Goal: Task Accomplishment & Management: Use online tool/utility

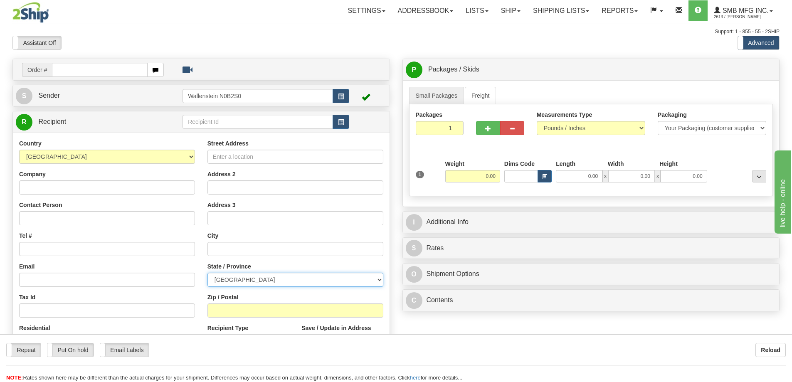
click at [250, 280] on select "[GEOGRAPHIC_DATA] [GEOGRAPHIC_DATA] [GEOGRAPHIC_DATA] [GEOGRAPHIC_DATA] [GEOGRA…" at bounding box center [296, 280] width 176 height 14
select select "ON"
click at [208, 273] on select "[GEOGRAPHIC_DATA] [GEOGRAPHIC_DATA] [GEOGRAPHIC_DATA] [GEOGRAPHIC_DATA] [GEOGRA…" at bounding box center [296, 280] width 176 height 14
click at [444, 129] on input "1" at bounding box center [440, 128] width 48 height 14
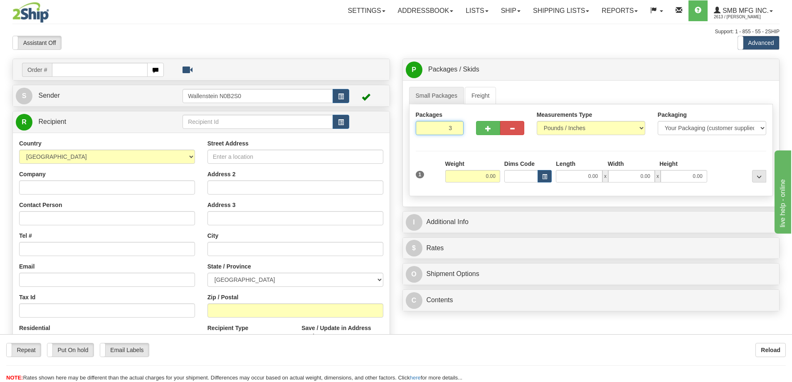
type input "3"
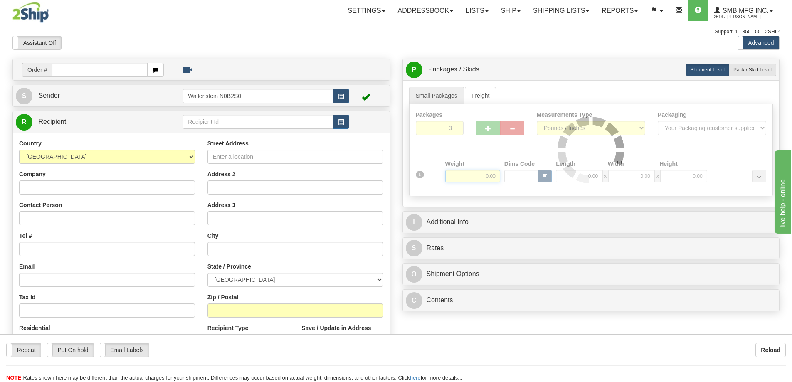
click at [476, 176] on div "Packages 3 1 Measurements Type" at bounding box center [591, 150] width 364 height 92
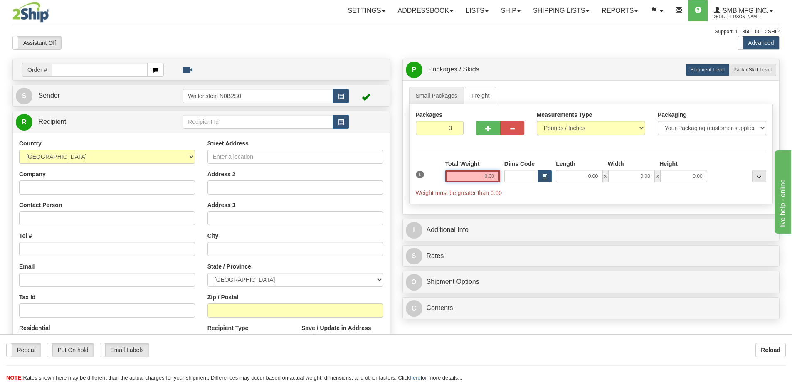
click at [476, 176] on input "0.00" at bounding box center [472, 176] width 55 height 12
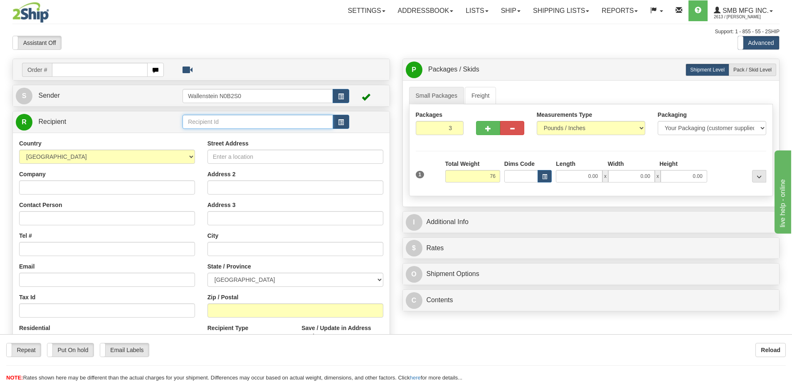
type input "76.00"
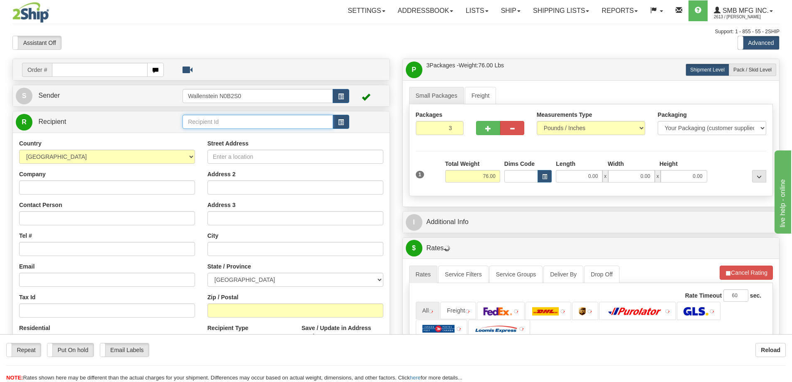
click at [203, 126] on input "text" at bounding box center [258, 122] width 151 height 14
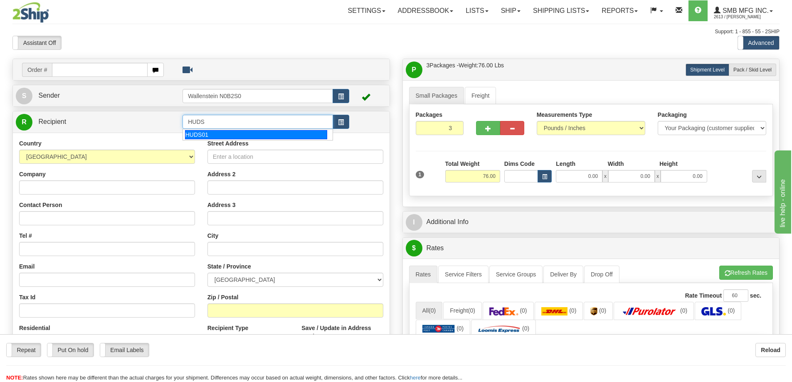
click at [207, 134] on div "HUDS01" at bounding box center [256, 134] width 143 height 9
type input "HUDS01"
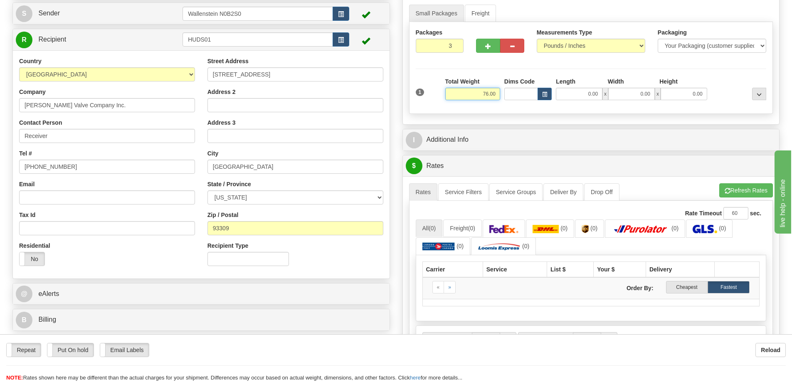
scroll to position [83, 0]
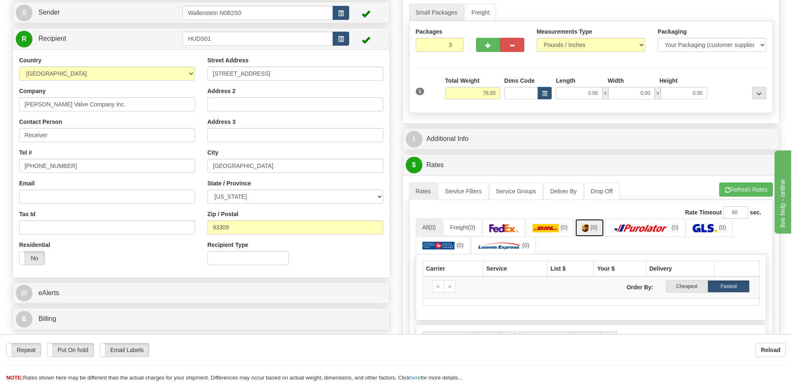
click at [589, 227] on img at bounding box center [585, 228] width 7 height 8
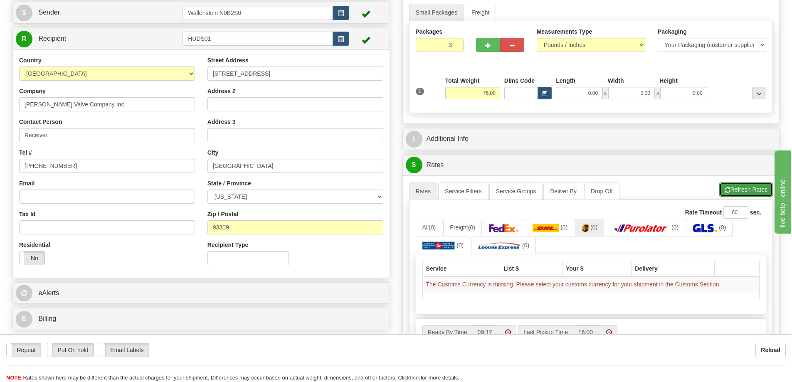
click at [743, 191] on button "Refresh Rates" at bounding box center [746, 190] width 54 height 14
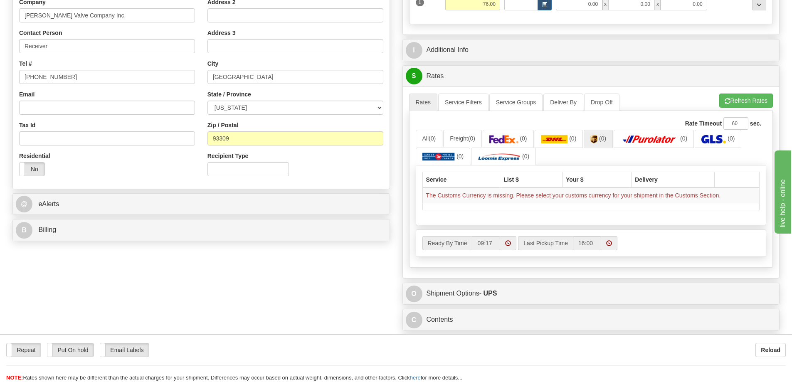
scroll to position [208, 0]
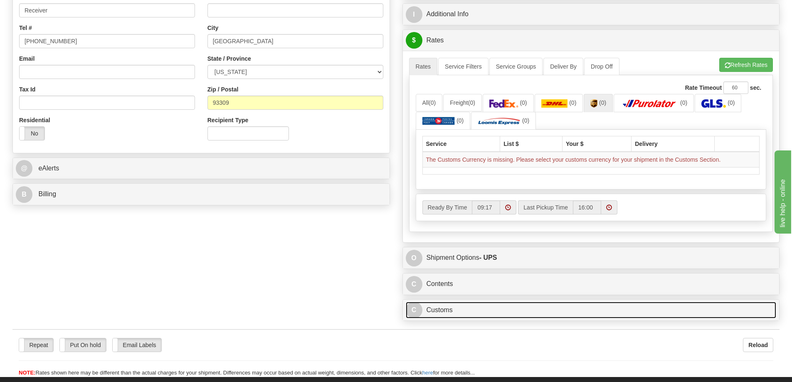
click at [510, 311] on link "C Customs" at bounding box center [591, 310] width 371 height 17
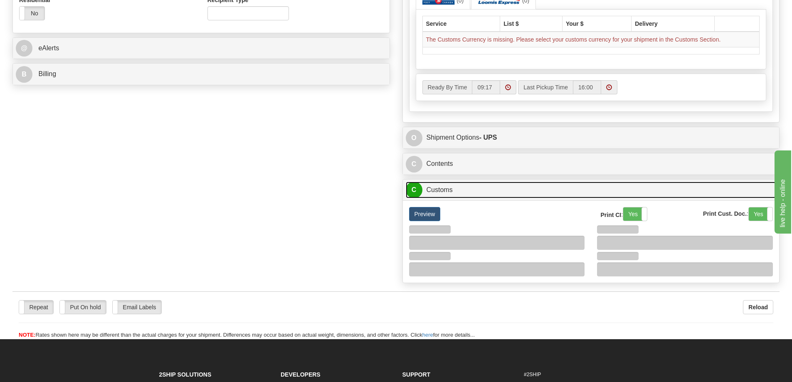
scroll to position [333, 0]
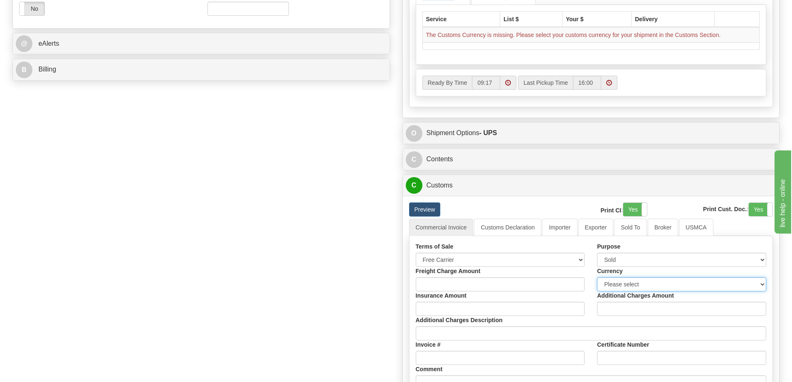
click at [625, 284] on select "Please select CAD USD EUR ZAR [PERSON_NAME] ARN AUD AUS AWG BBD BFR BGN BHD BMD…" at bounding box center [681, 284] width 169 height 14
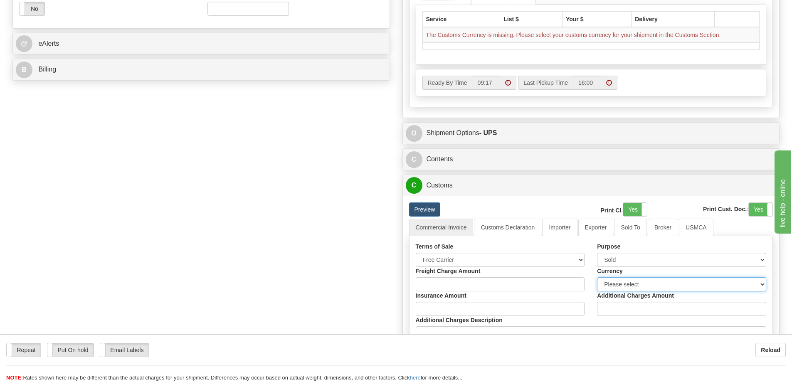
select select "0"
click at [597, 277] on select "Please select CAD USD EUR ZAR [PERSON_NAME] ARN AUD AUS AWG BBD BFR BGN BHD BMD…" at bounding box center [681, 284] width 169 height 14
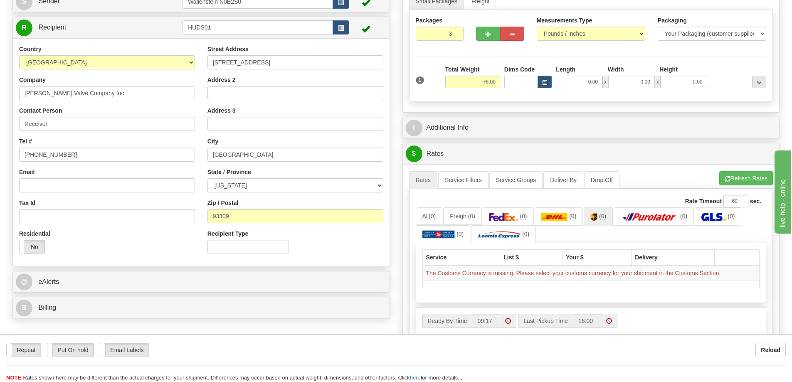
scroll to position [83, 0]
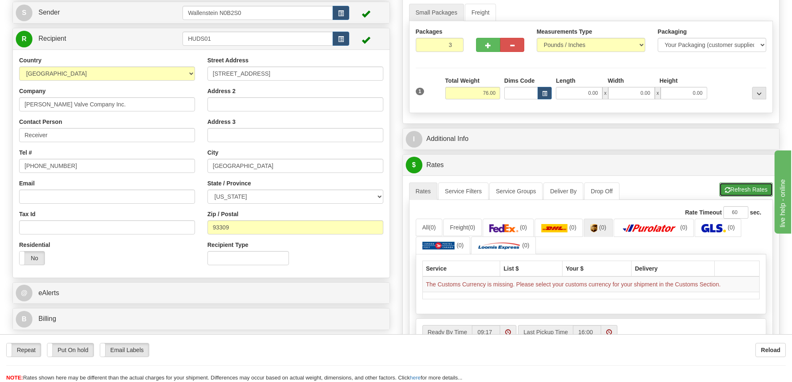
click at [734, 187] on button "Refresh Rates" at bounding box center [746, 190] width 54 height 14
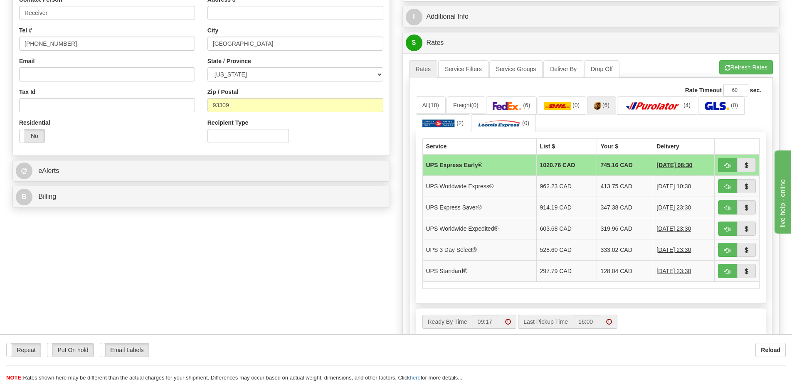
scroll to position [208, 0]
